Goal: Information Seeking & Learning: Learn about a topic

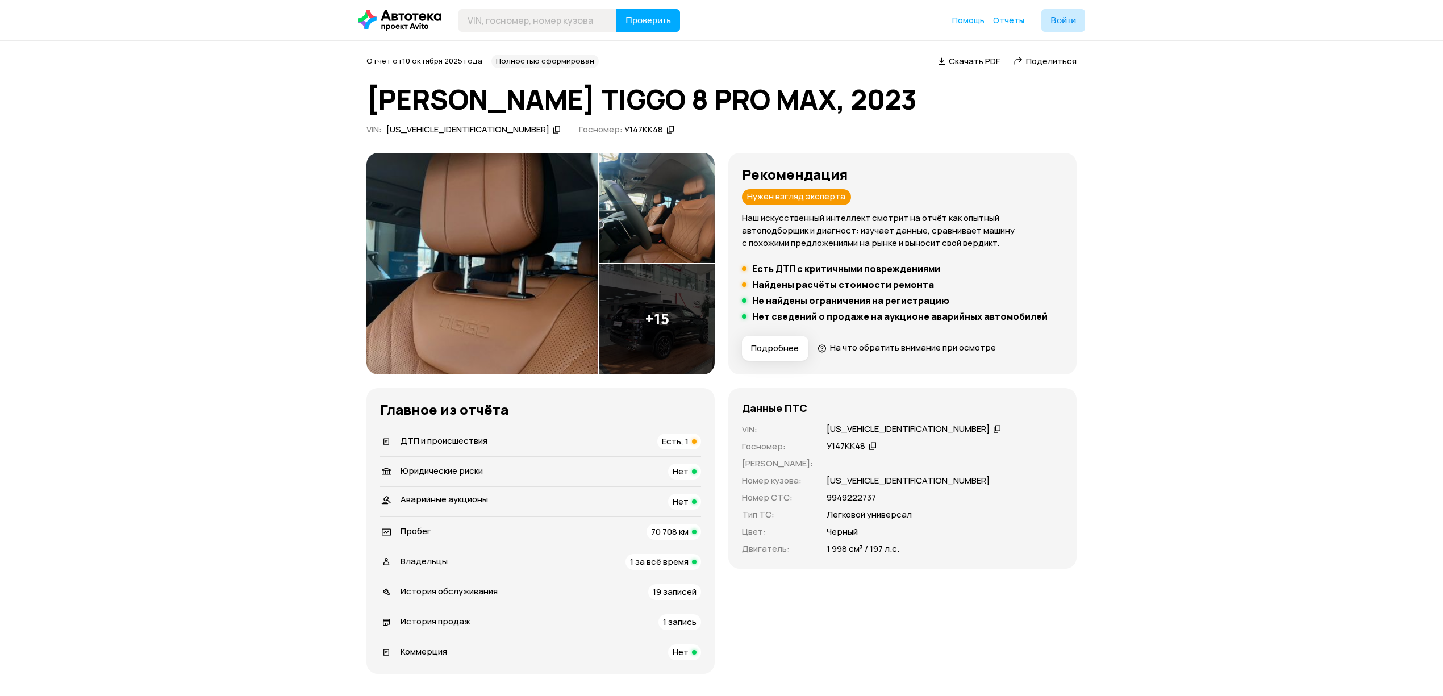
click at [538, 290] on img at bounding box center [483, 264] width 232 height 222
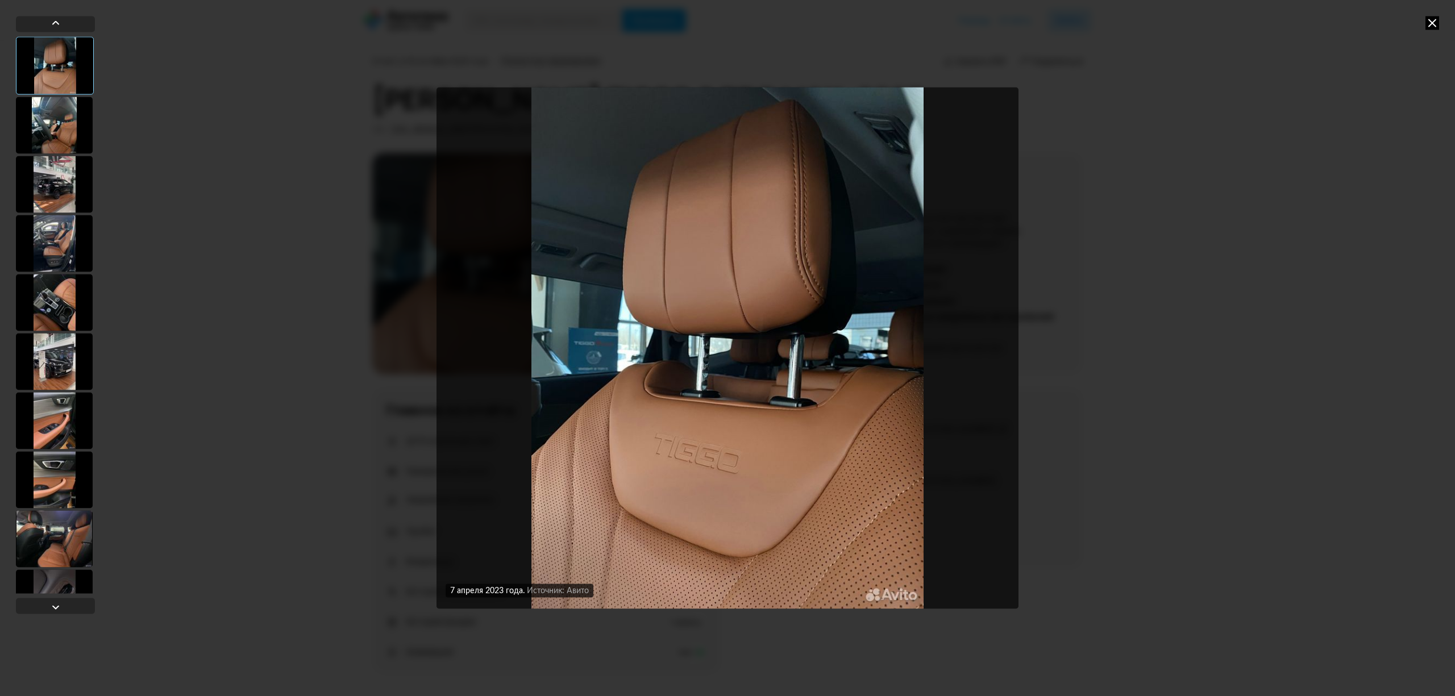
scroll to position [508, 0]
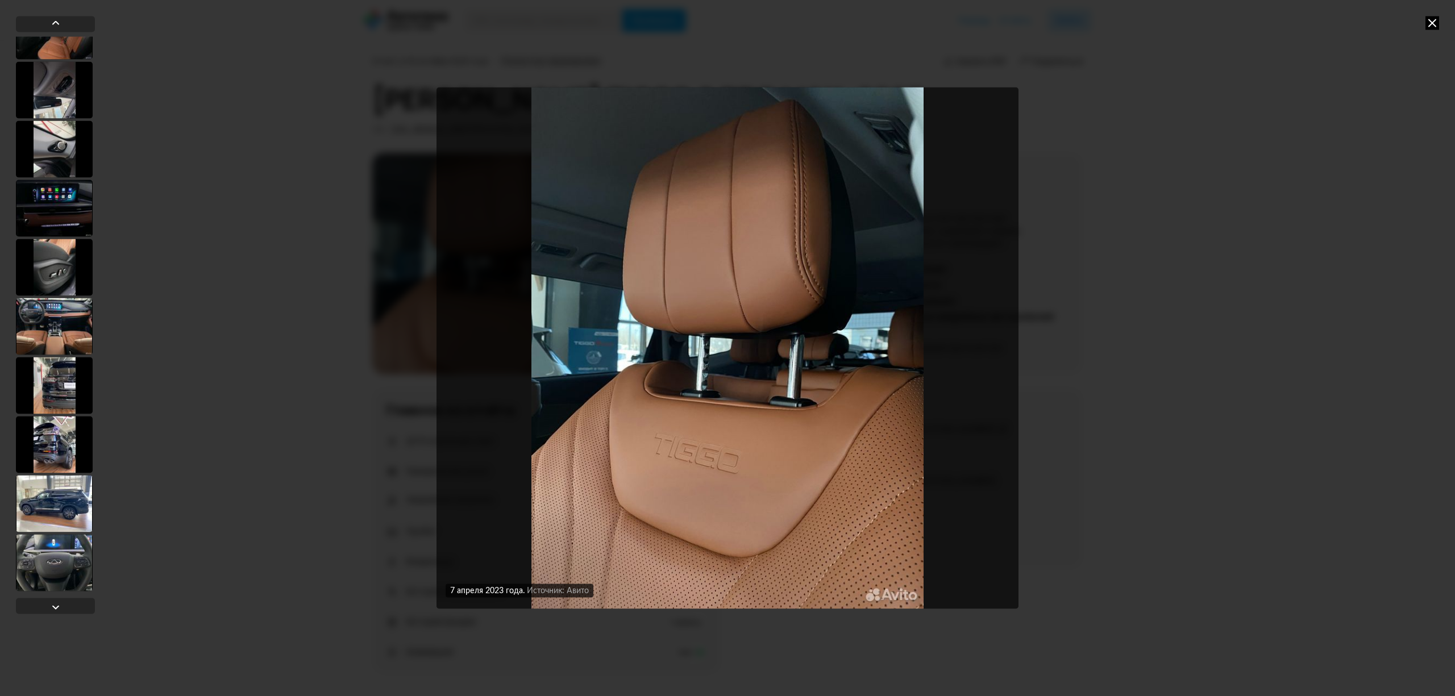
click at [60, 510] on div at bounding box center [54, 503] width 77 height 57
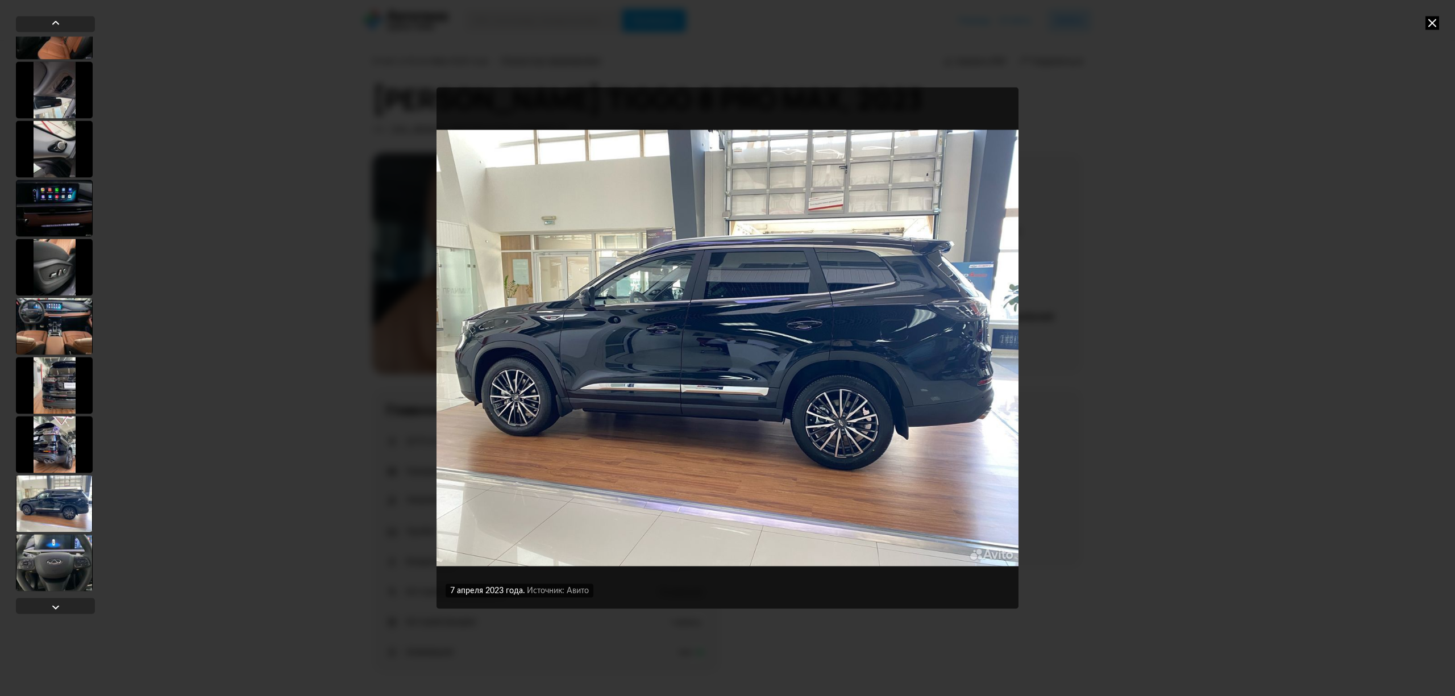
scroll to position [507, 0]
click at [55, 463] on div at bounding box center [54, 444] width 77 height 57
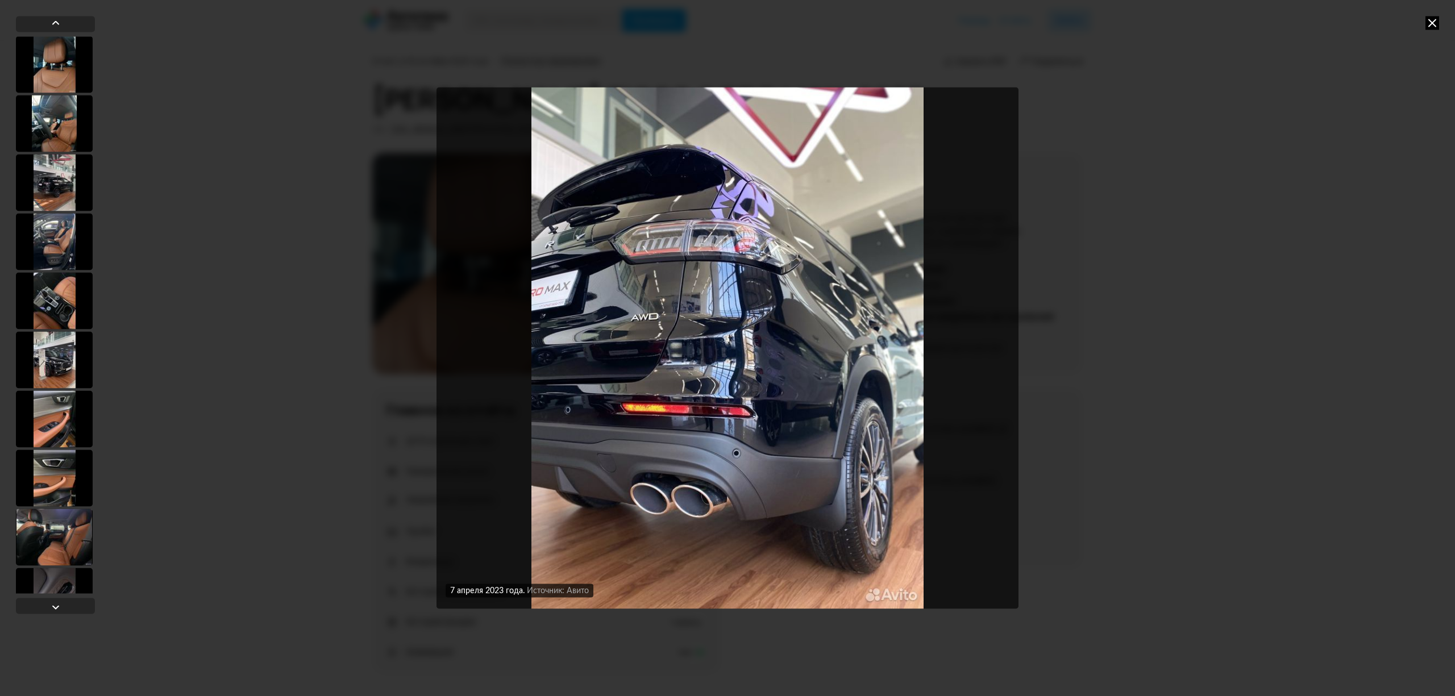
scroll to position [0, 0]
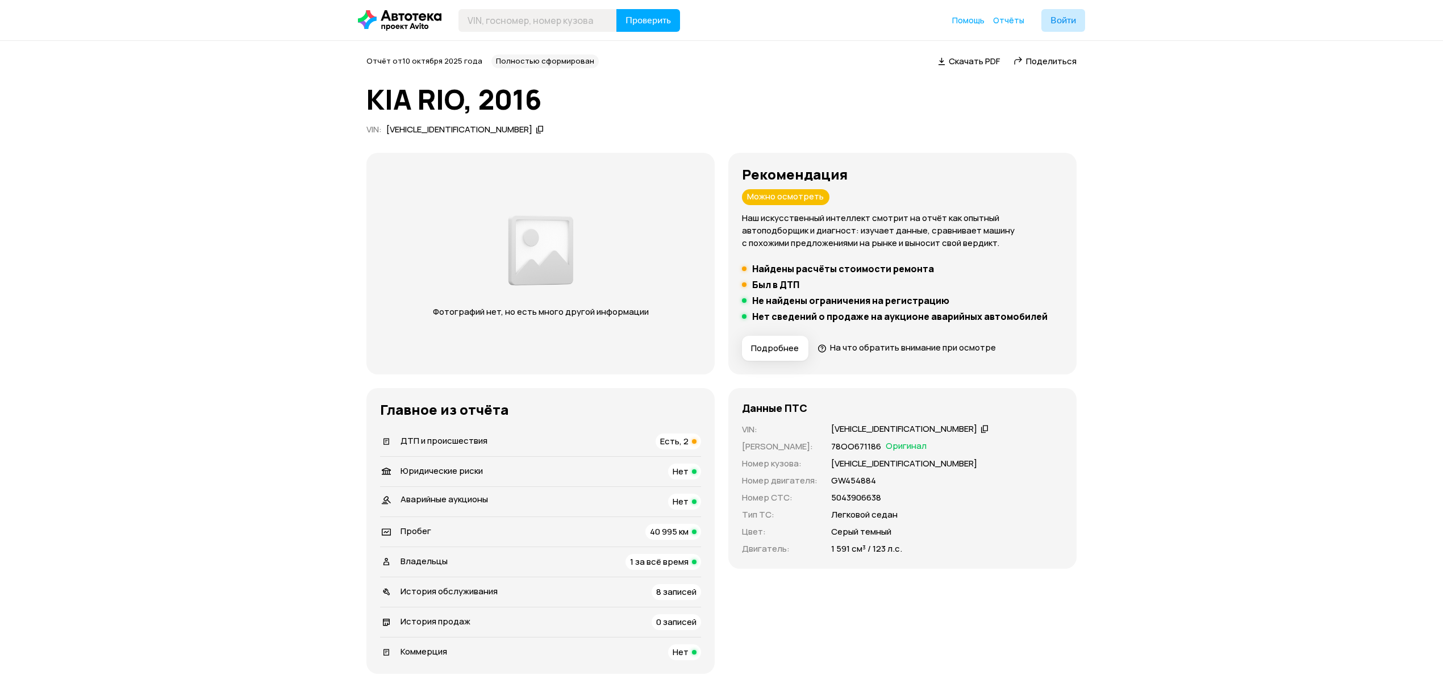
click at [782, 342] on button "Подробнее" at bounding box center [775, 348] width 66 height 25
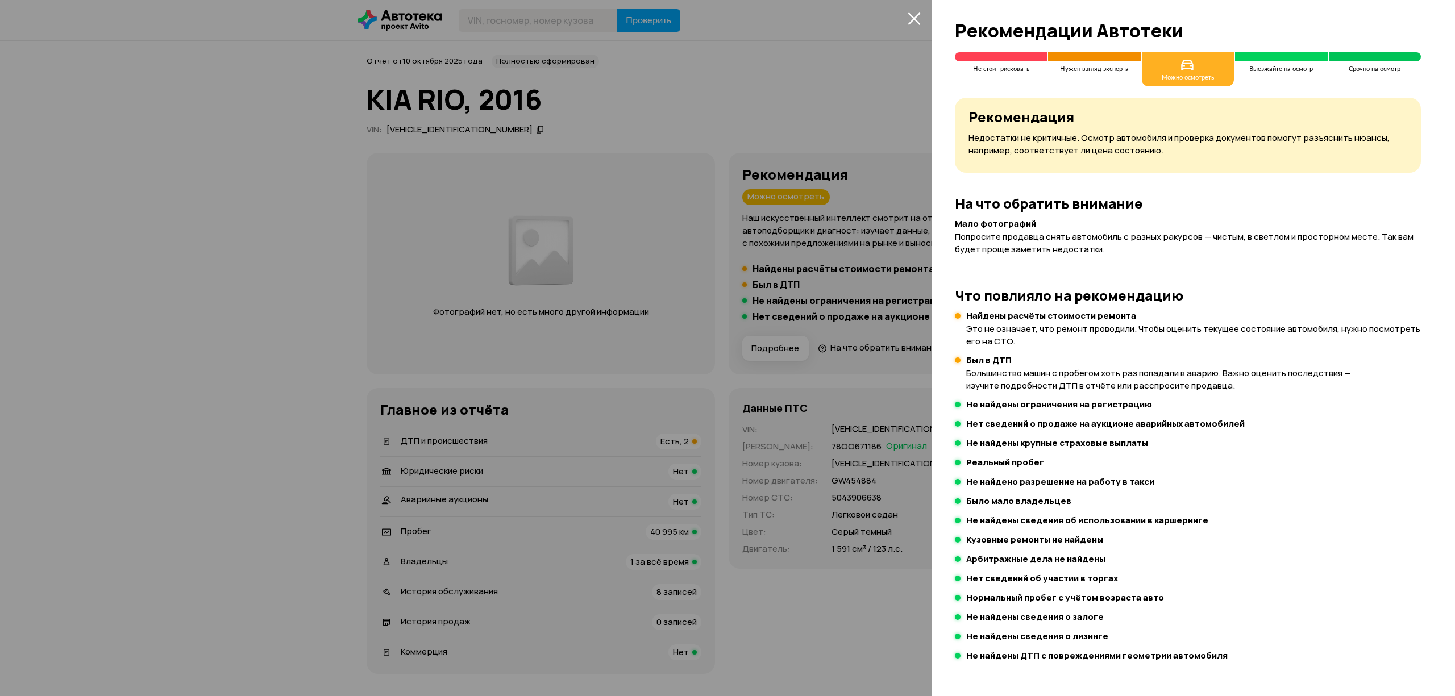
click at [759, 500] on div at bounding box center [727, 348] width 1455 height 696
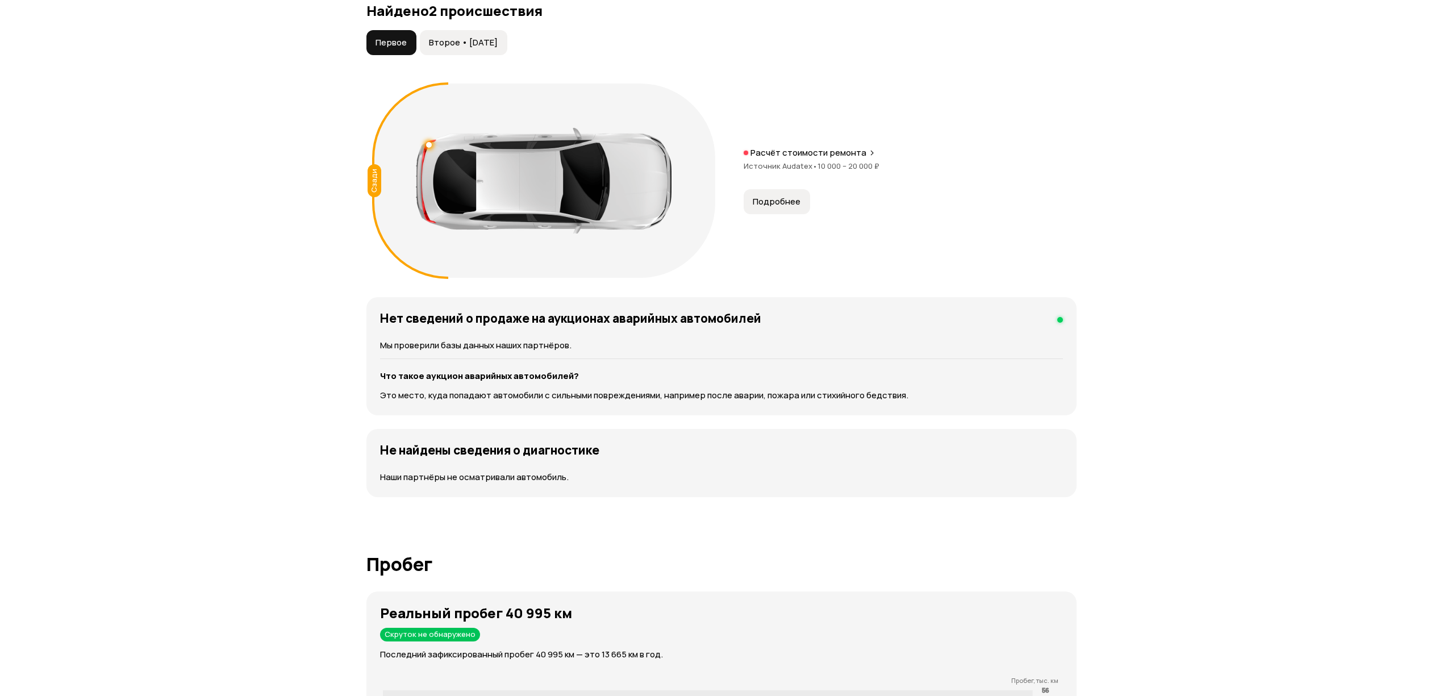
scroll to position [1060, 0]
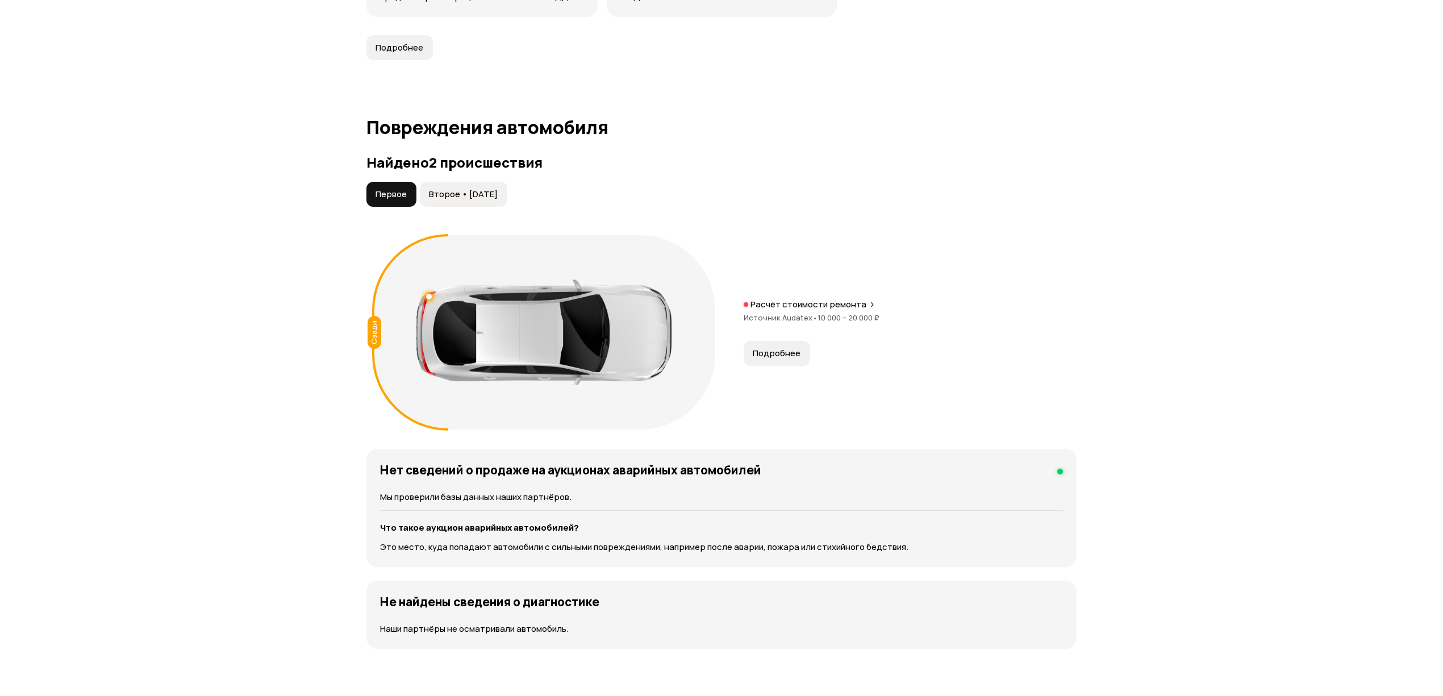
click at [458, 200] on span "Второе • [DATE]" at bounding box center [463, 194] width 69 height 11
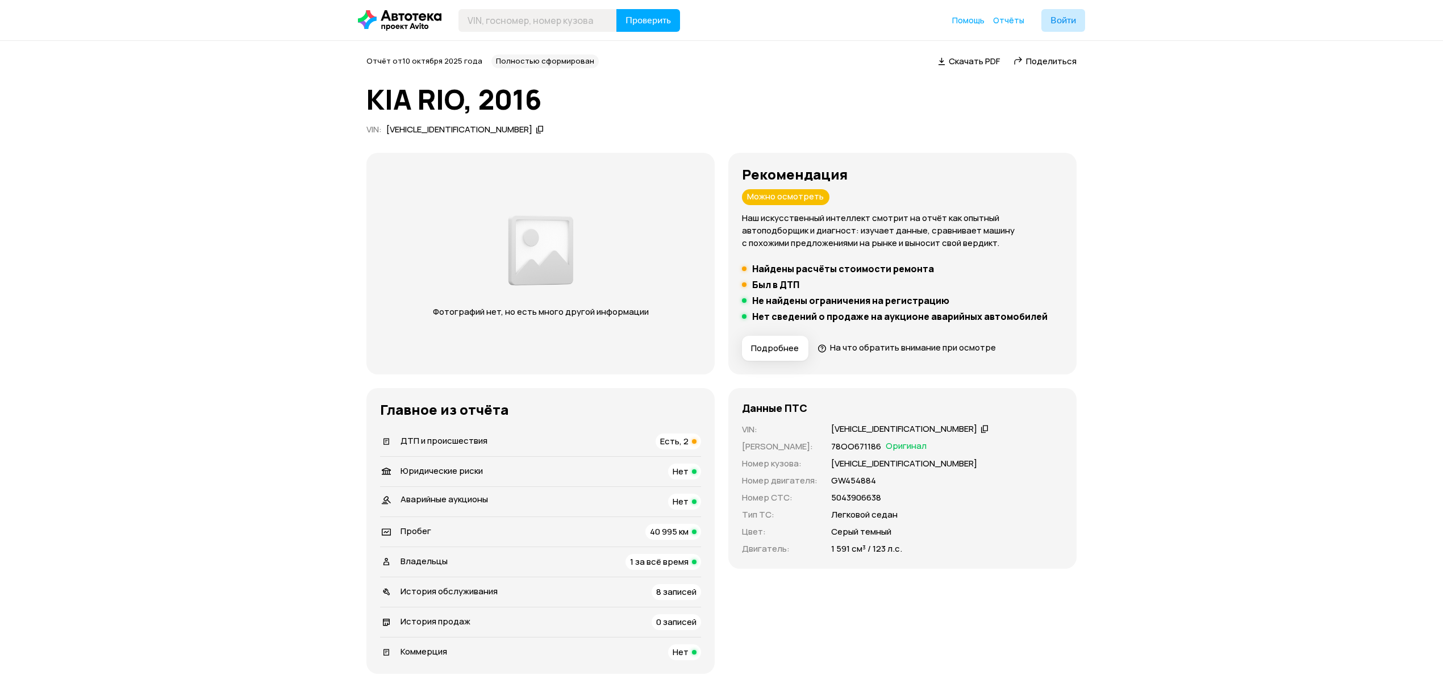
click at [766, 343] on button "Подробнее" at bounding box center [775, 348] width 66 height 25
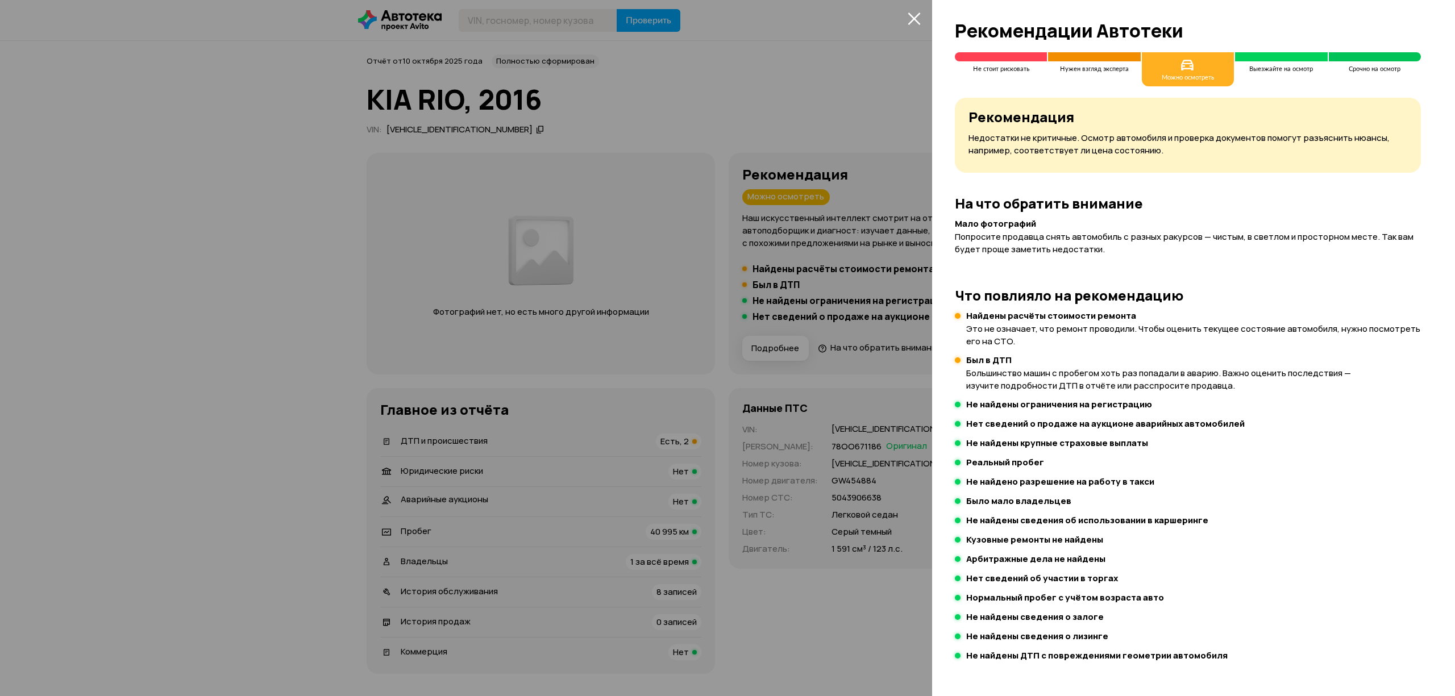
click at [599, 568] on div at bounding box center [727, 348] width 1455 height 696
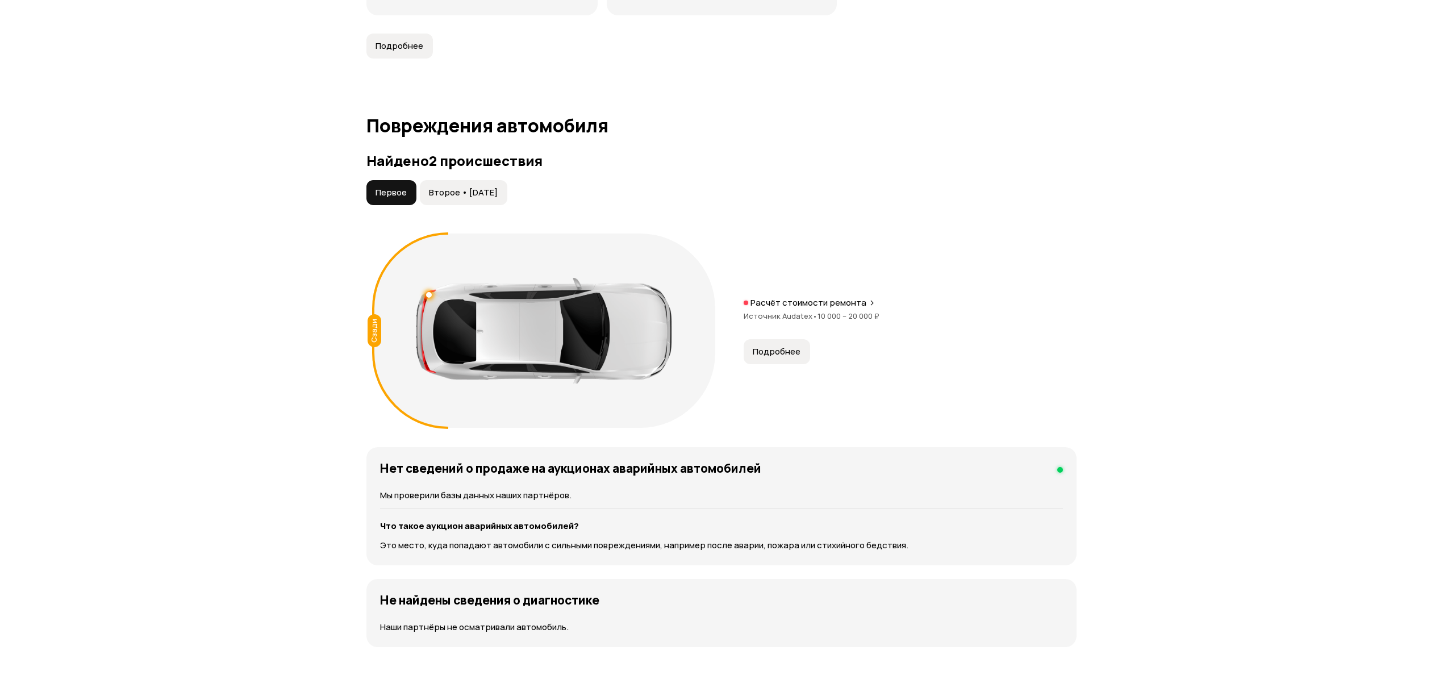
scroll to position [1060, 0]
click at [457, 199] on span "Второе • [DATE]" at bounding box center [463, 194] width 69 height 11
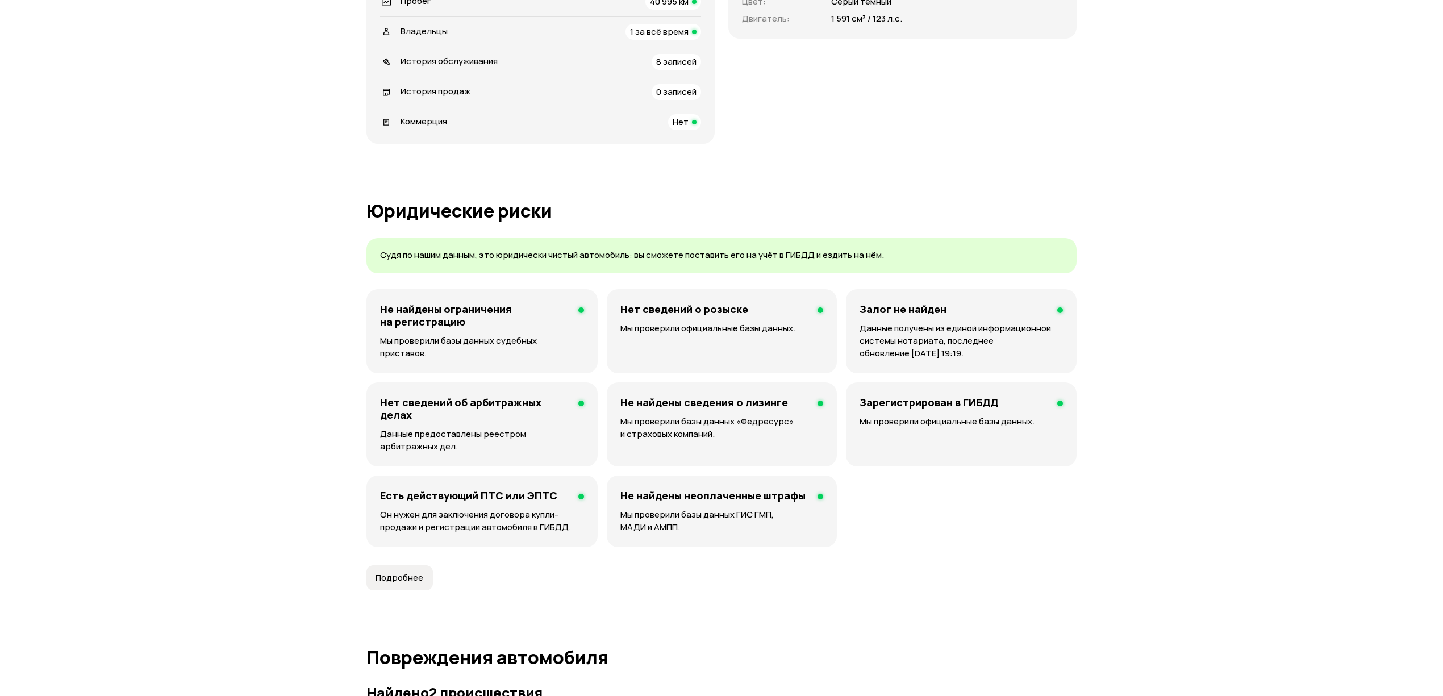
scroll to position [0, 0]
